Goal: Task Accomplishment & Management: Complete application form

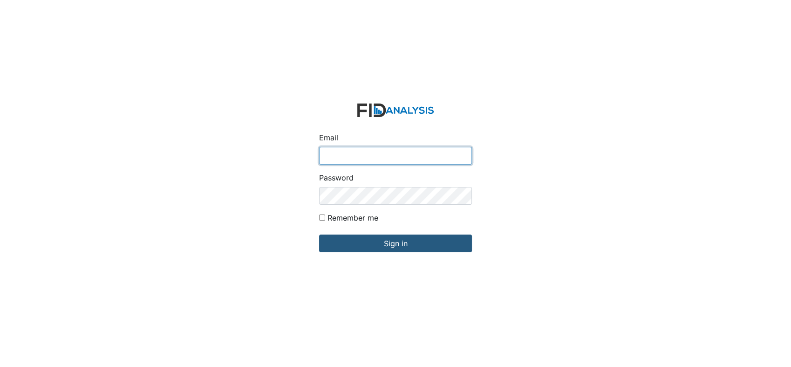
type input "[EMAIL_ADDRESS][DOMAIN_NAME]"
click at [209, 151] on div "Email arollins@lifeincorporated.com Password Remember me Sign in" at bounding box center [395, 183] width 791 height 367
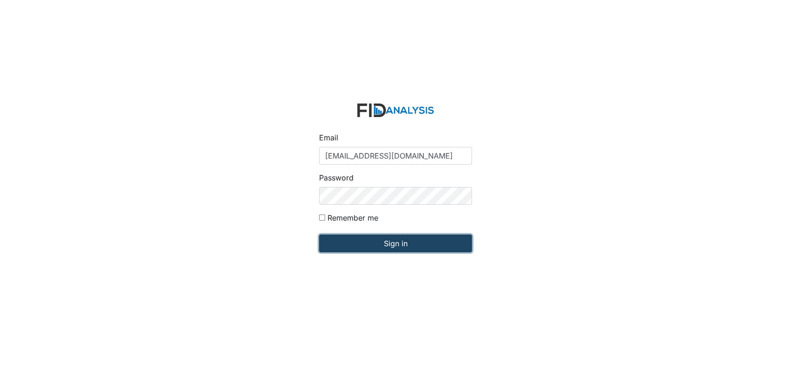
click at [356, 240] on input "Sign in" at bounding box center [395, 243] width 153 height 18
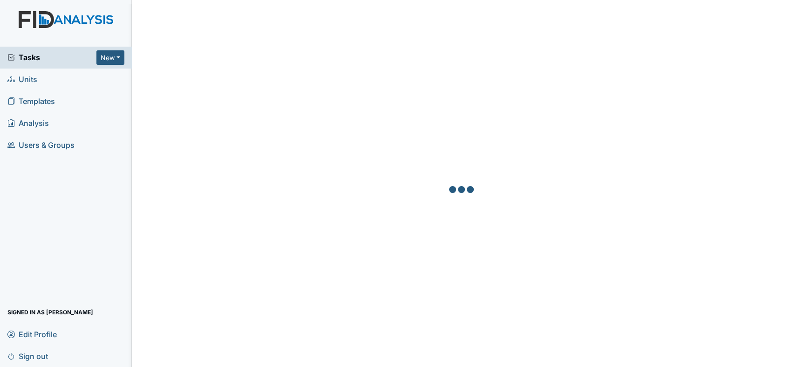
click at [122, 263] on div "Tasks New Form Inspection Document Bundle Units Templates Analysis Users & Grou…" at bounding box center [66, 207] width 132 height 320
click at [112, 56] on button "New" at bounding box center [110, 57] width 28 height 14
click at [168, 35] on div at bounding box center [461, 190] width 637 height 367
click at [251, 34] on div at bounding box center [461, 190] width 637 height 367
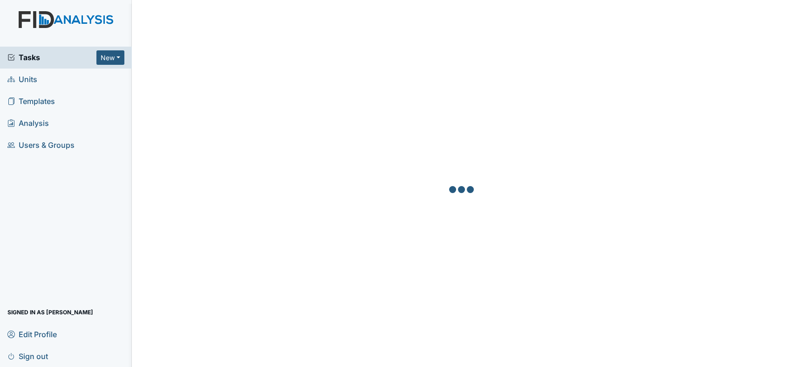
click at [251, 34] on div at bounding box center [461, 190] width 637 height 367
click at [240, 29] on div at bounding box center [461, 190] width 637 height 367
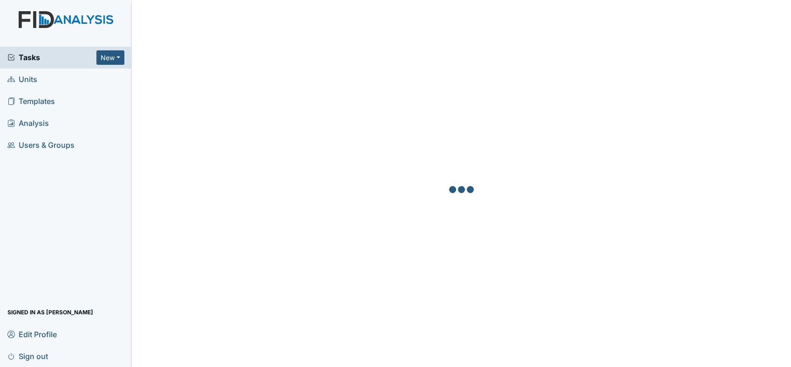
click at [240, 29] on div at bounding box center [461, 190] width 637 height 367
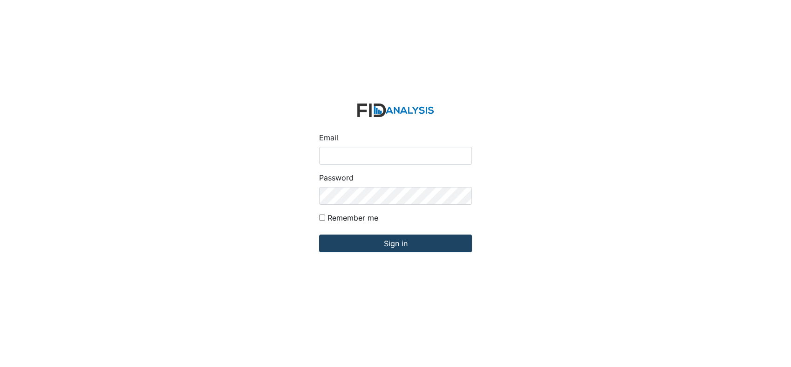
type input "[EMAIL_ADDRESS][DOMAIN_NAME]"
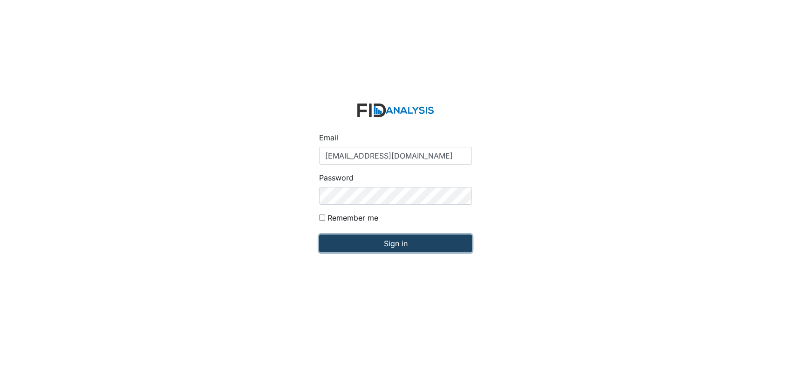
click at [428, 239] on input "Sign in" at bounding box center [395, 243] width 153 height 18
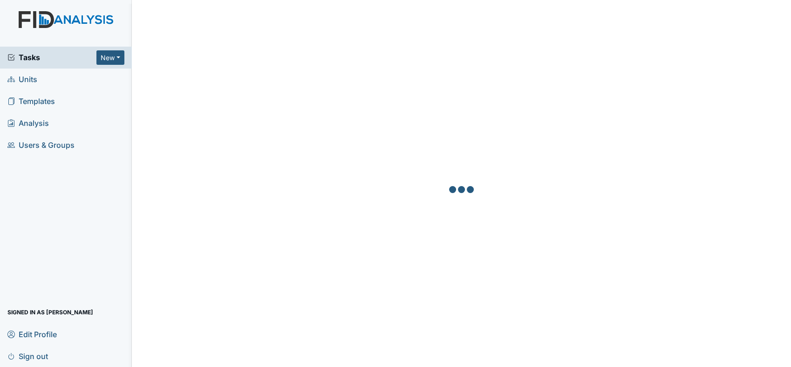
click at [428, 239] on div at bounding box center [461, 190] width 637 height 367
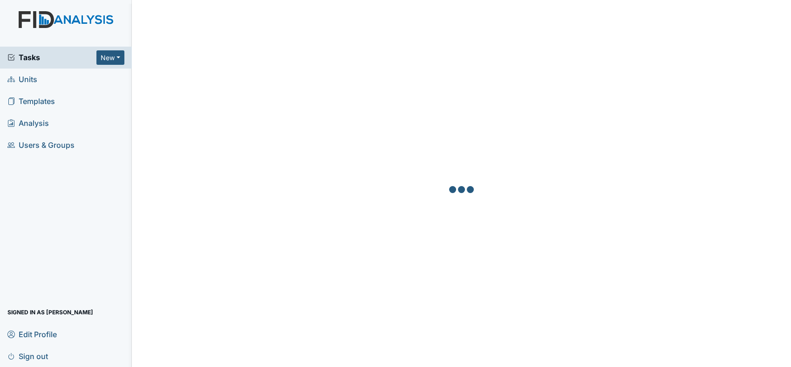
click at [29, 77] on span "Units" at bounding box center [22, 79] width 30 height 14
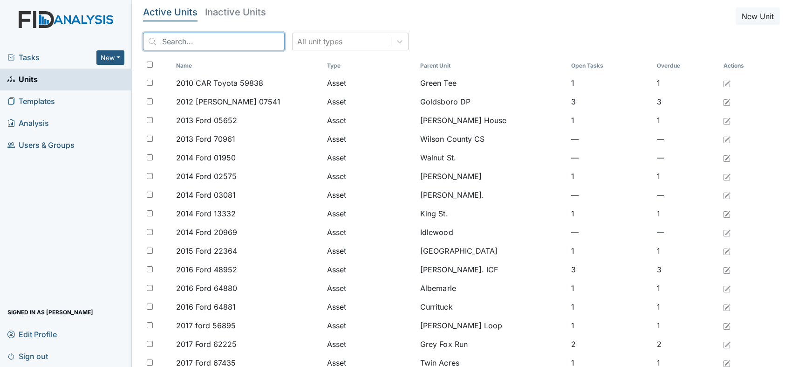
click at [180, 41] on input "search" at bounding box center [214, 42] width 142 height 18
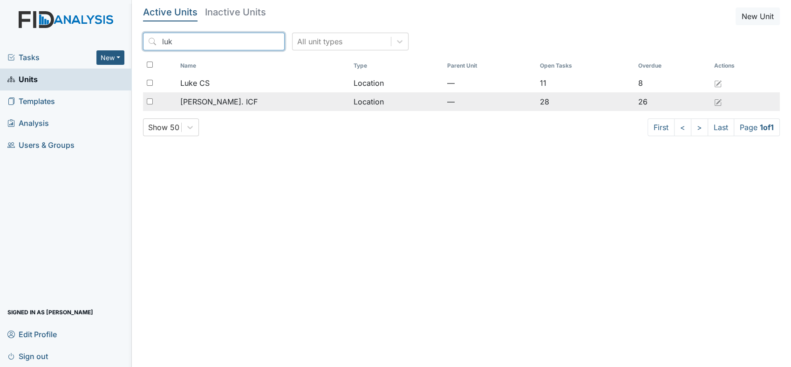
type input "luk"
click at [200, 103] on span "[PERSON_NAME]. ICF" at bounding box center [218, 101] width 77 height 11
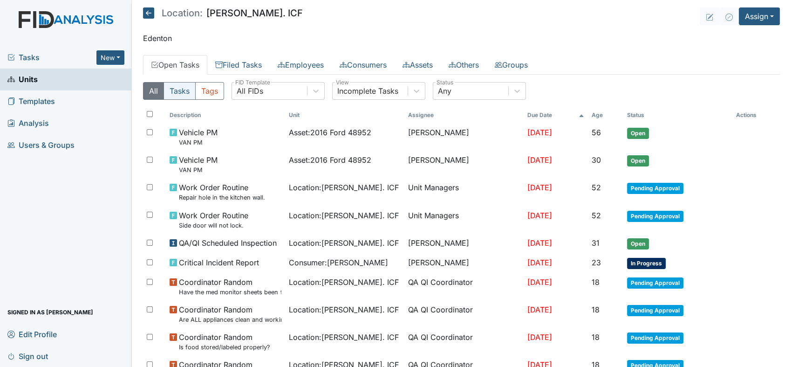
click at [177, 88] on button "Tasks" at bounding box center [180, 91] width 32 height 18
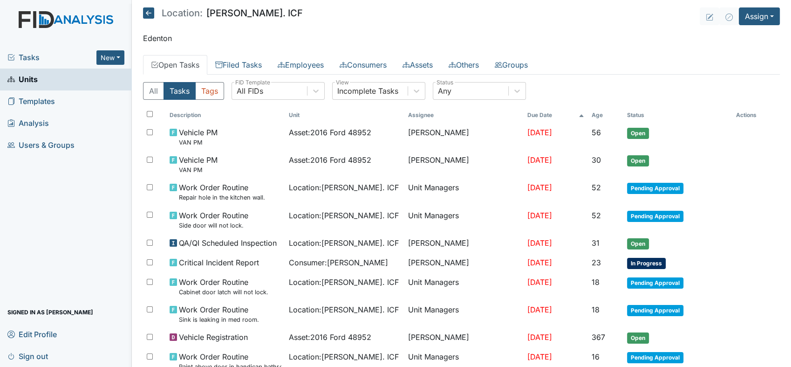
click at [70, 55] on span "Tasks" at bounding box center [51, 57] width 89 height 11
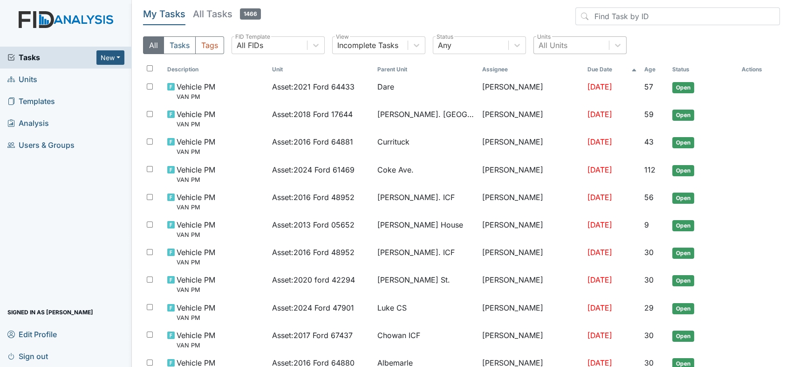
click at [556, 42] on div "All Units" at bounding box center [552, 45] width 29 height 11
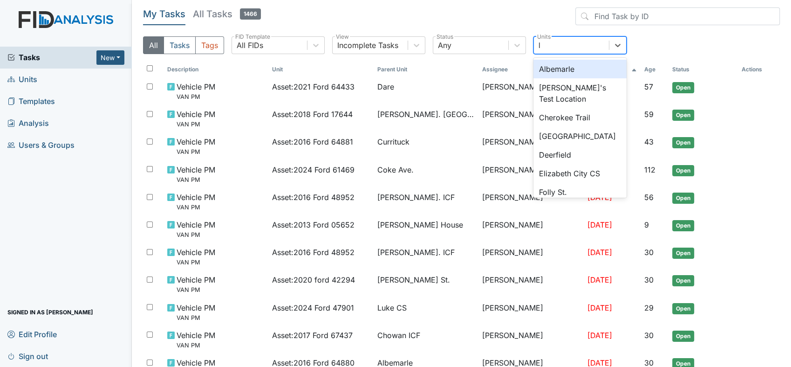
type input "lu"
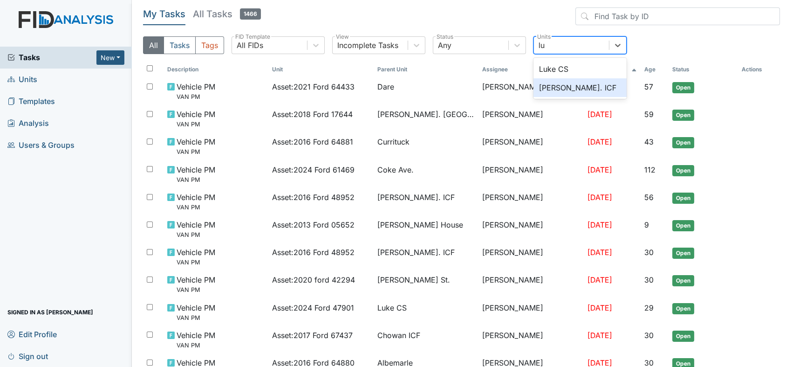
click at [558, 86] on div "[PERSON_NAME]. ICF" at bounding box center [579, 87] width 93 height 19
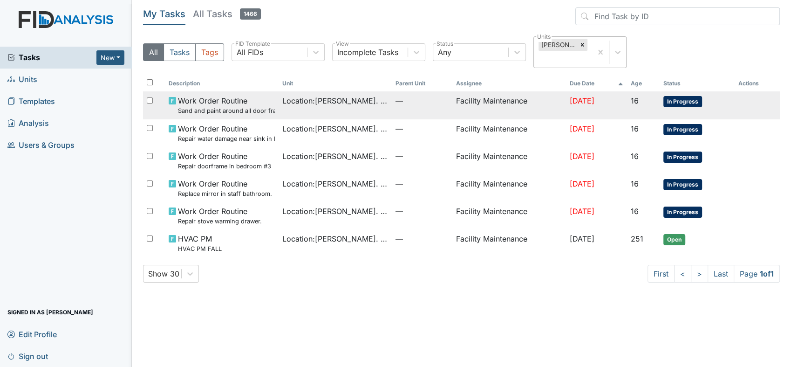
click at [317, 96] on span "Location : Luke St. ICF" at bounding box center [335, 100] width 106 height 11
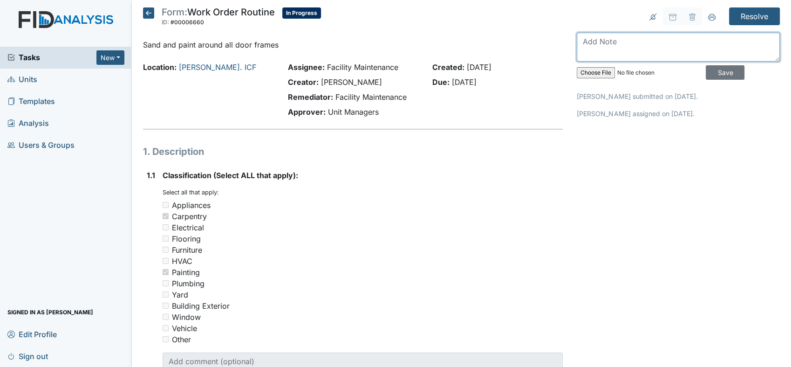
click at [596, 43] on textarea at bounding box center [678, 47] width 203 height 29
type textarea "f"
type textarea "door frames is sand and paint"
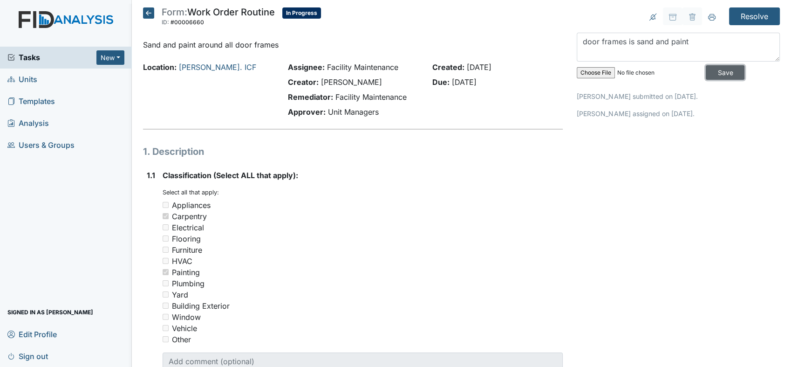
click at [706, 69] on input "Save" at bounding box center [725, 72] width 39 height 14
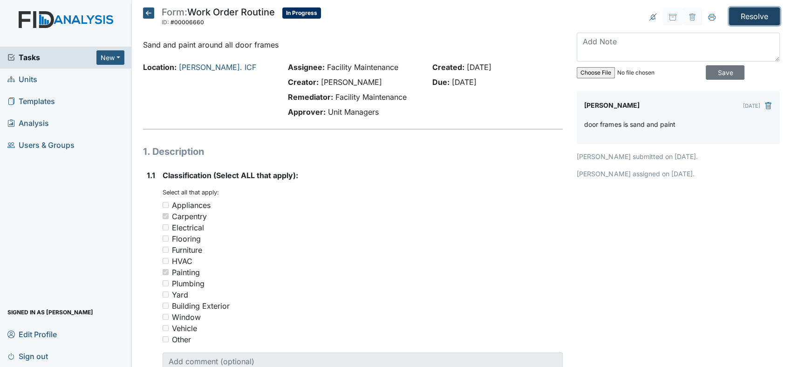
click at [743, 13] on input "Resolve" at bounding box center [754, 16] width 51 height 18
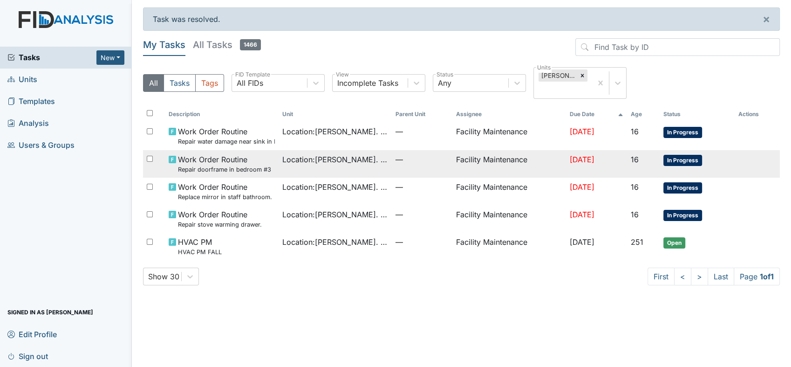
click at [327, 150] on td "Location : [GEOGRAPHIC_DATA]" at bounding box center [336, 163] width 114 height 27
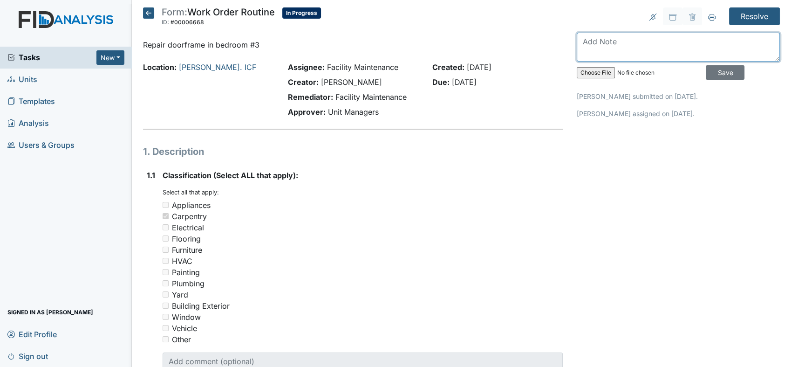
click at [585, 44] on textarea at bounding box center [678, 47] width 203 height 29
type textarea "doorframe in bedroom 3 is done and repair"
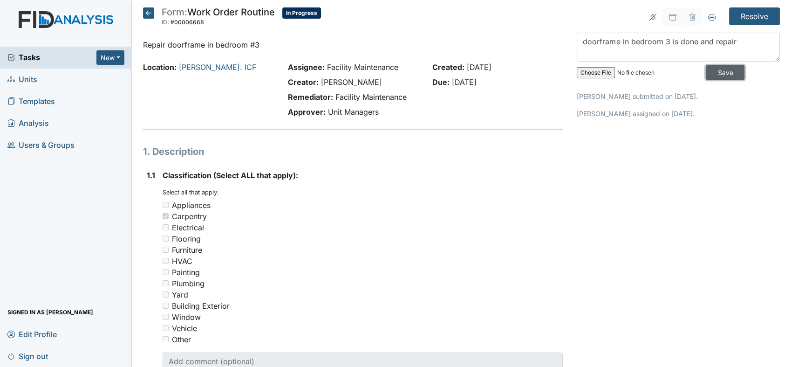
click at [712, 66] on input "Save" at bounding box center [725, 72] width 39 height 14
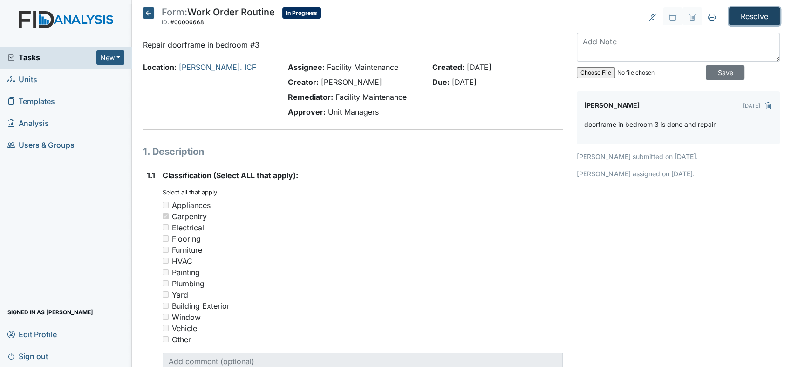
click at [738, 11] on input "Resolve" at bounding box center [754, 16] width 51 height 18
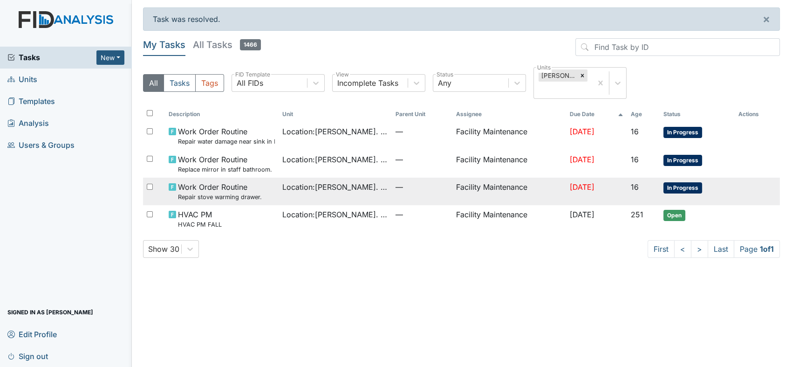
click at [314, 184] on span "Location : Luke St. ICF" at bounding box center [335, 186] width 106 height 11
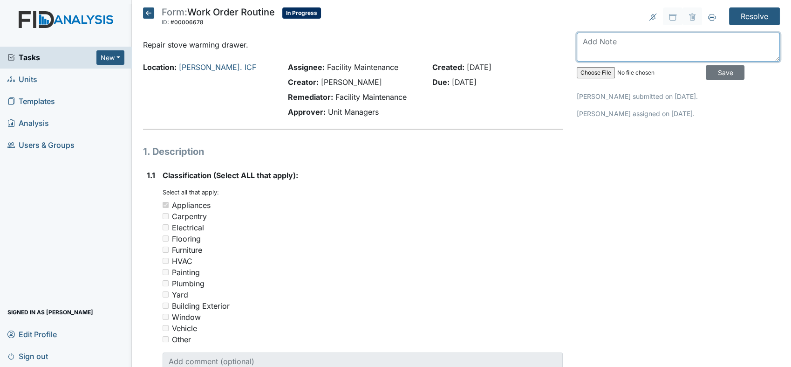
click at [589, 41] on textarea at bounding box center [678, 47] width 203 height 29
type textarea "st0ve drawer is off track and its back on track"
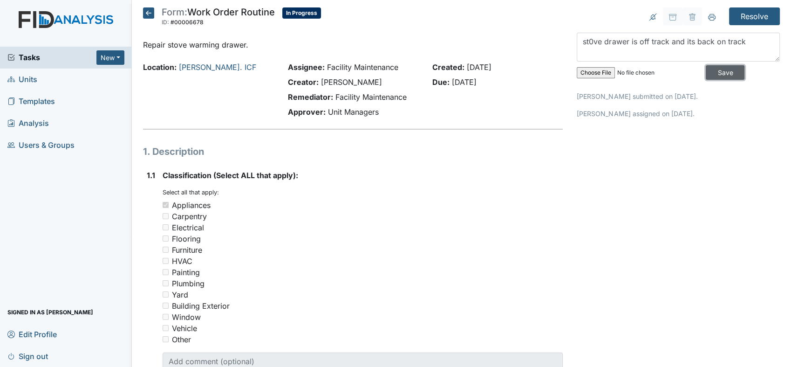
click at [712, 70] on input "Save" at bounding box center [725, 72] width 39 height 14
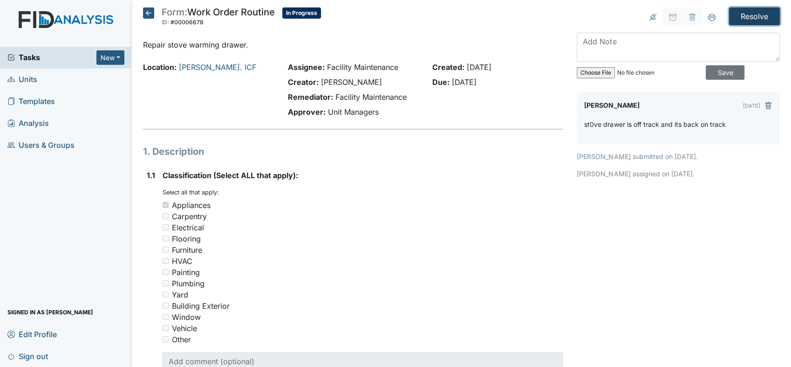
click at [746, 12] on input "Resolve" at bounding box center [754, 16] width 51 height 18
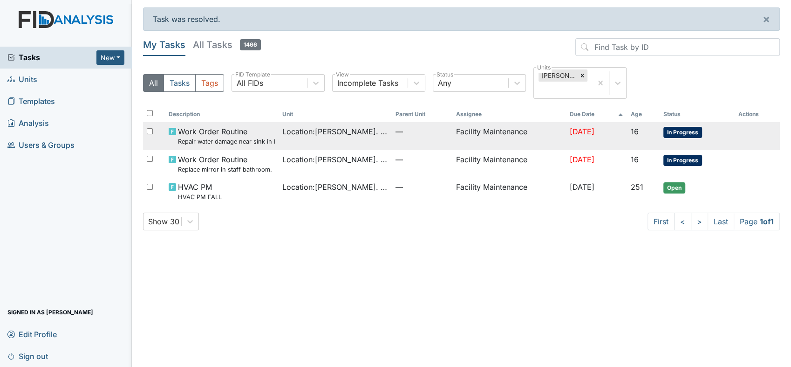
click at [335, 131] on span "Location : Luke St. ICF" at bounding box center [335, 131] width 106 height 11
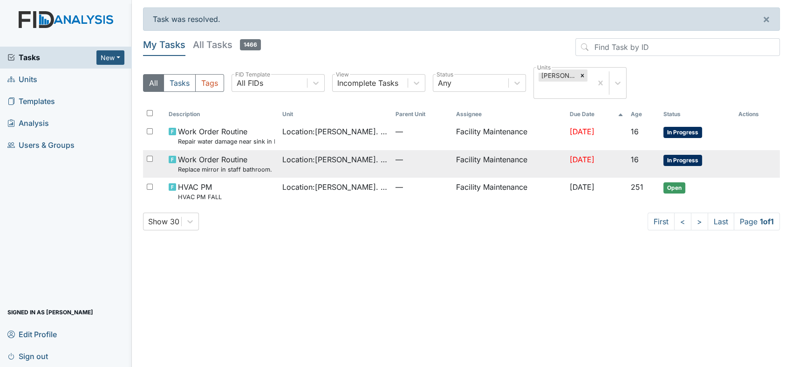
click at [209, 165] on small "Replace mirror in staff bathroom." at bounding box center [225, 169] width 94 height 9
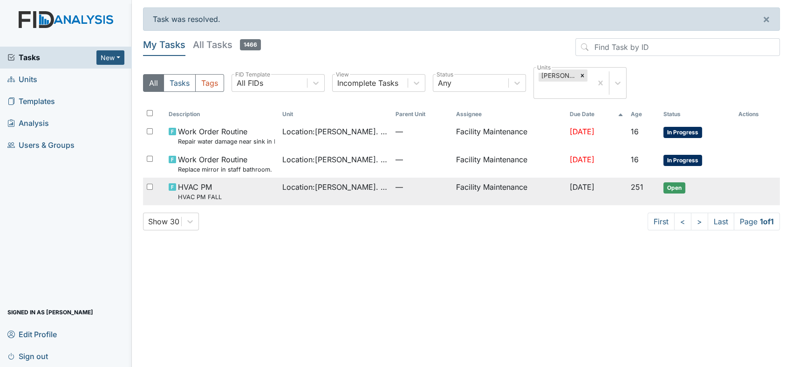
click at [319, 182] on span "Location : Luke St. ICF" at bounding box center [335, 186] width 106 height 11
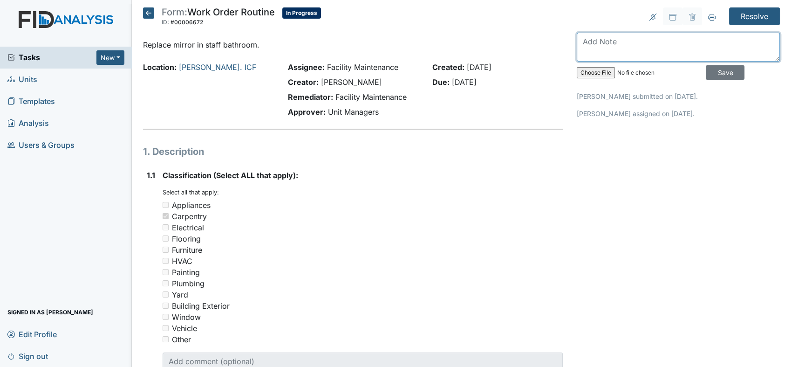
click at [581, 39] on textarea at bounding box center [678, 47] width 203 height 29
type textarea "need to order a new mirror"
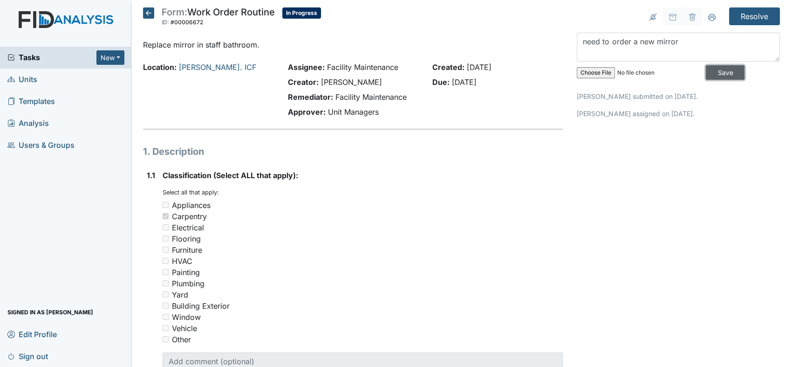
click at [712, 68] on input "Save" at bounding box center [725, 72] width 39 height 14
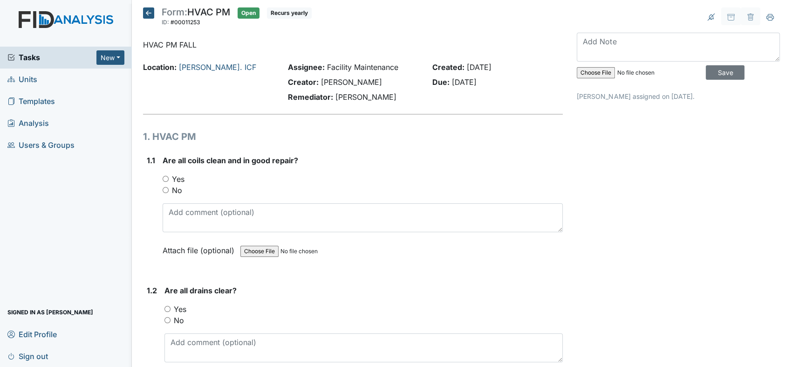
click at [166, 177] on input "Yes" at bounding box center [166, 179] width 6 height 6
radio input "true"
click at [166, 308] on input "Yes" at bounding box center [167, 309] width 6 height 6
radio input "true"
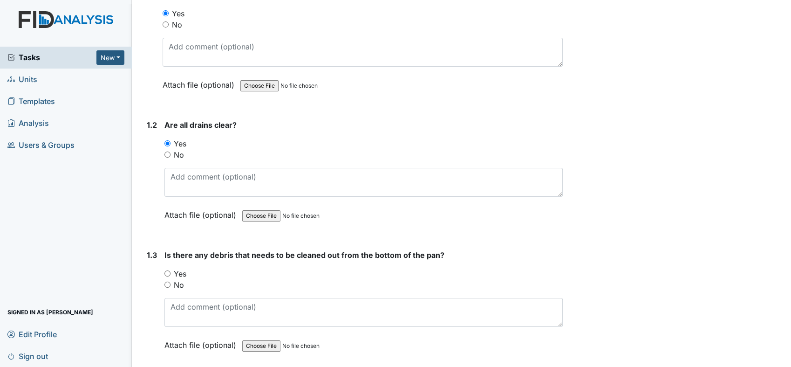
scroll to position [193, 0]
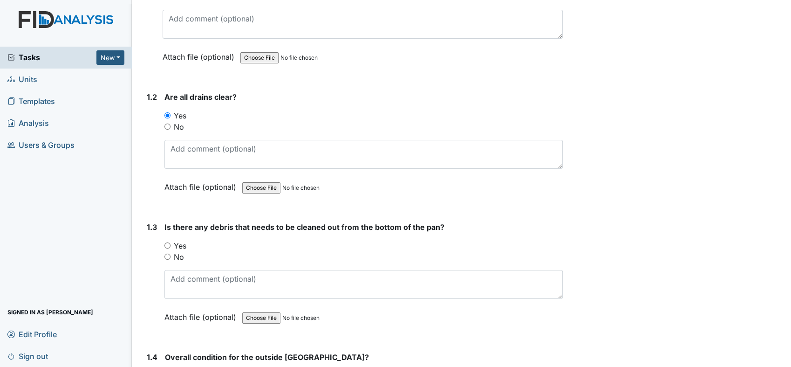
click at [168, 257] on input "No" at bounding box center [167, 256] width 6 height 6
radio input "true"
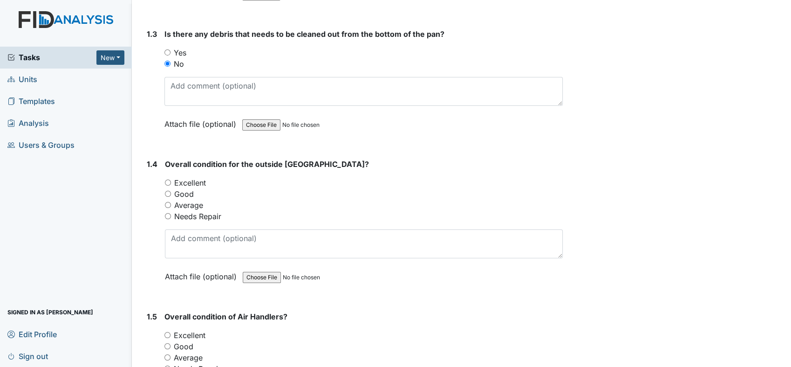
scroll to position [400, 0]
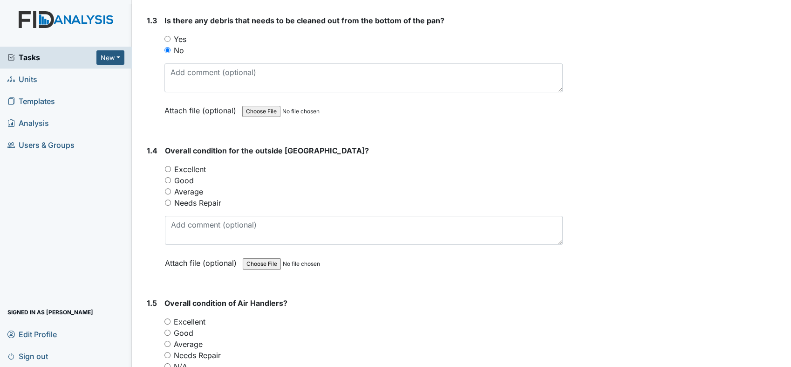
click at [167, 179] on input "Good" at bounding box center [168, 180] width 6 height 6
radio input "true"
drag, startPoint x: 168, startPoint y: 330, endPoint x: 166, endPoint y: 319, distance: 10.8
click at [166, 319] on div "You must select one of the below options. Excellent Good Average Needs Repair N…" at bounding box center [363, 344] width 398 height 56
click at [166, 330] on input "Good" at bounding box center [167, 332] width 6 height 6
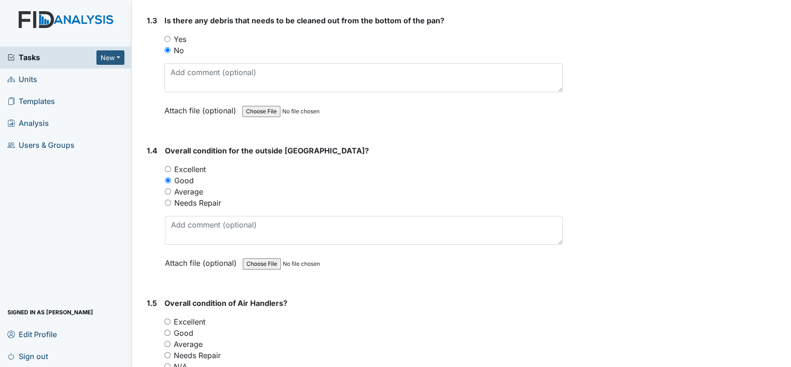
radio input "true"
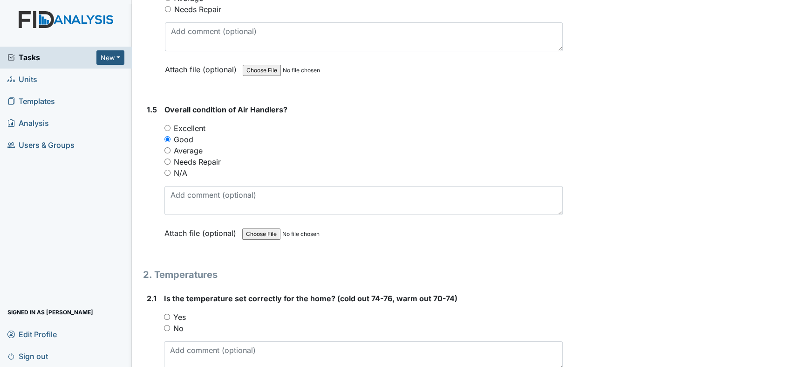
scroll to position [648, 0]
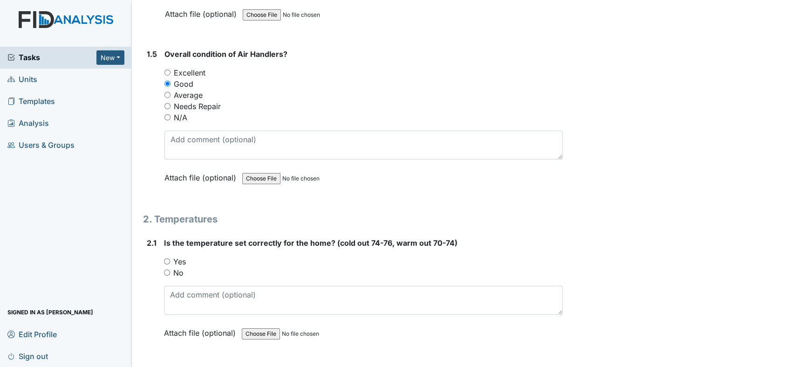
click at [166, 259] on input "Yes" at bounding box center [167, 261] width 6 height 6
radio input "true"
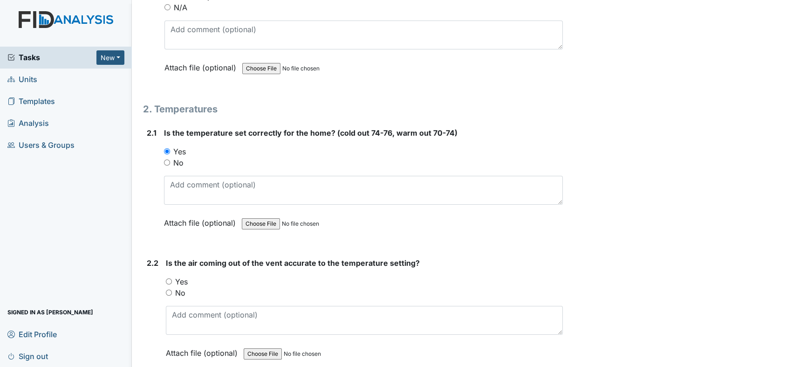
scroll to position [801, 0]
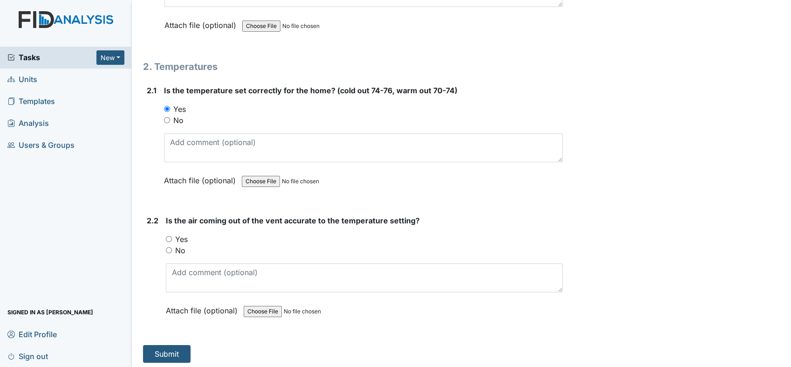
click at [168, 236] on input "Yes" at bounding box center [169, 239] width 6 height 6
radio input "true"
click at [170, 352] on button "Submit" at bounding box center [167, 354] width 48 height 18
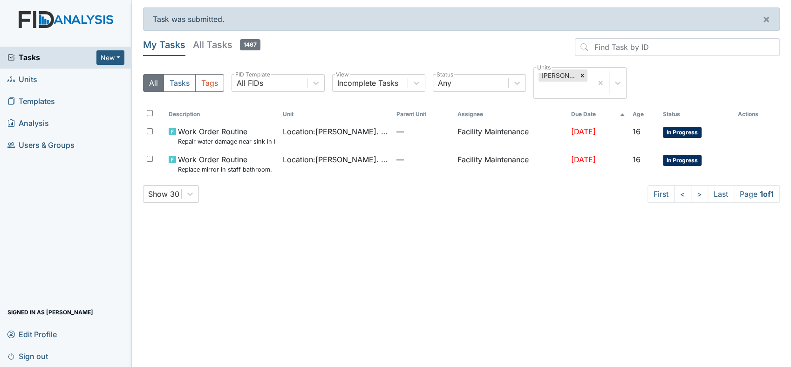
drag, startPoint x: 0, startPoint y: 0, endPoint x: 170, endPoint y: 352, distance: 390.9
click at [170, 352] on main "Task was submitted. × My Tasks All Tasks 1467 All Tasks Tags All FIDs FID Templ…" at bounding box center [461, 183] width 659 height 367
